Goal: Task Accomplishment & Management: Complete application form

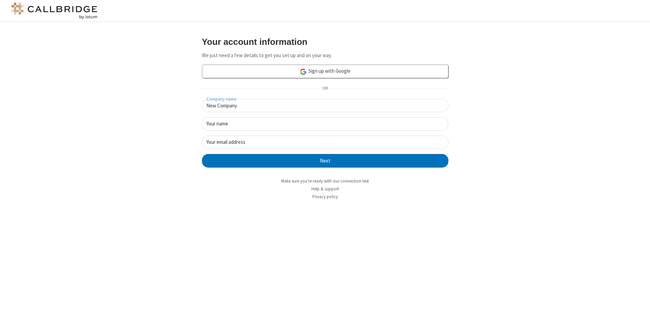
type input "New Company"
type input "New User"
type input "[EMAIL_ADDRESS][DOMAIN_NAME]"
click button "Next" at bounding box center [325, 161] width 246 height 14
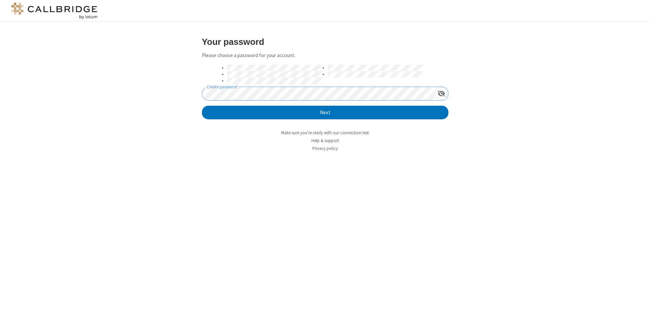
click at [202, 106] on button "Next" at bounding box center [325, 113] width 246 height 14
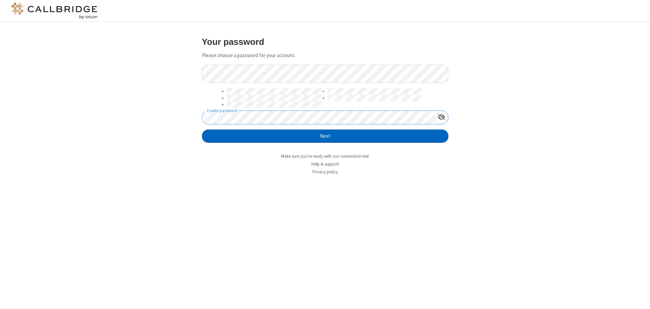
click at [325, 136] on button "Next" at bounding box center [325, 137] width 246 height 14
